Goal: Navigation & Orientation: Find specific page/section

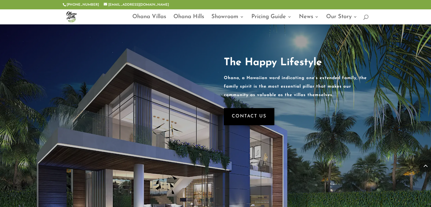
scroll to position [680, 0]
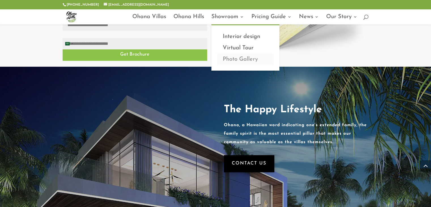
click at [246, 58] on link "Photo Gallery" at bounding box center [245, 59] width 57 height 11
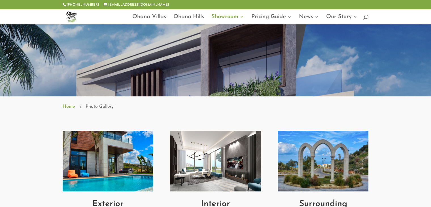
scroll to position [198, 0]
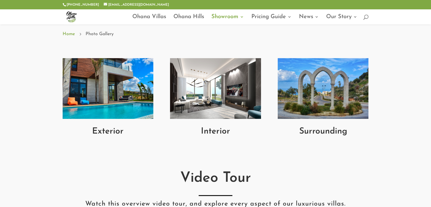
click at [314, 85] on img at bounding box center [323, 88] width 91 height 61
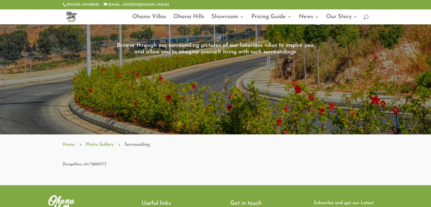
scroll to position [142, 0]
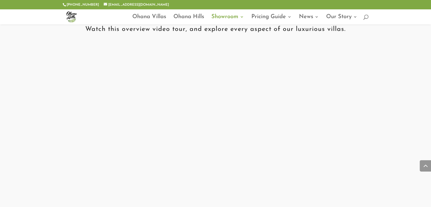
scroll to position [147, 0]
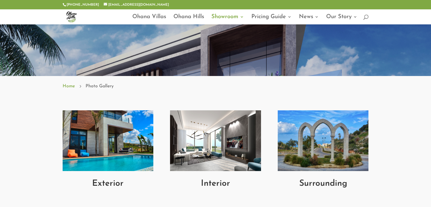
click at [126, 120] on img at bounding box center [108, 140] width 91 height 61
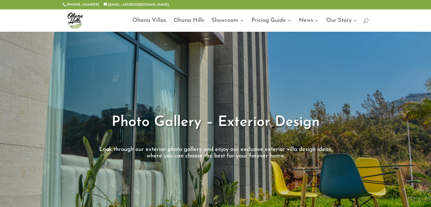
click at [245, 110] on div "Photo Gallery – Exterior Design Look through our exterior photo gallery and enj…" at bounding box center [216, 135] width 306 height 50
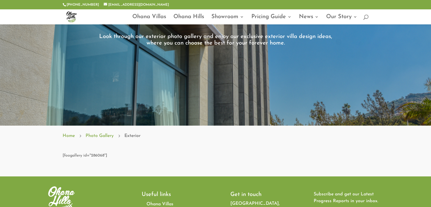
scroll to position [113, 0]
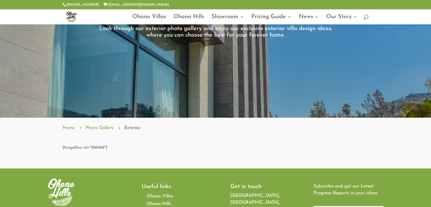
click at [103, 129] on link "Photo Gallery" at bounding box center [100, 127] width 28 height 7
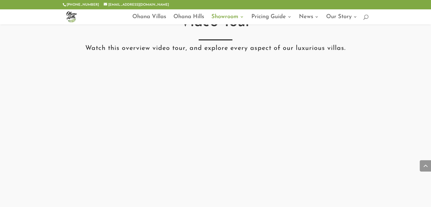
scroll to position [425, 0]
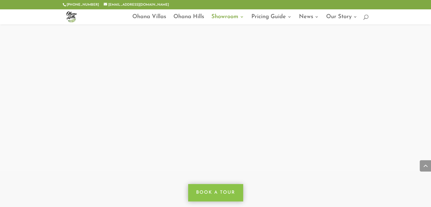
click at [292, 184] on div "Book a Tour" at bounding box center [216, 192] width 306 height 17
